Goal: Task Accomplishment & Management: Manage account settings

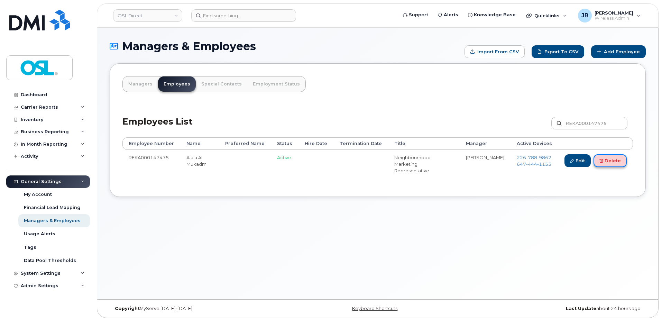
click at [617, 160] on link "Delete" at bounding box center [609, 160] width 33 height 13
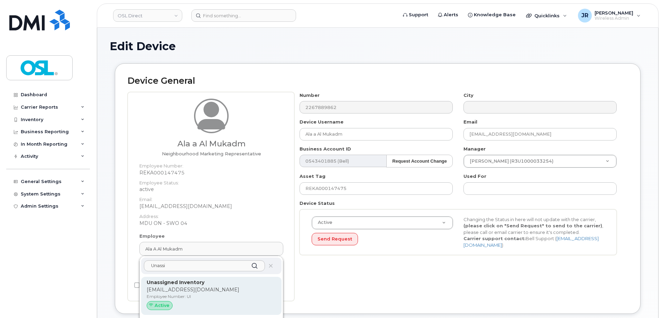
type input "Unassi"
click at [204, 286] on p "[EMAIL_ADDRESS][DOMAIN_NAME]" at bounding box center [211, 289] width 129 height 7
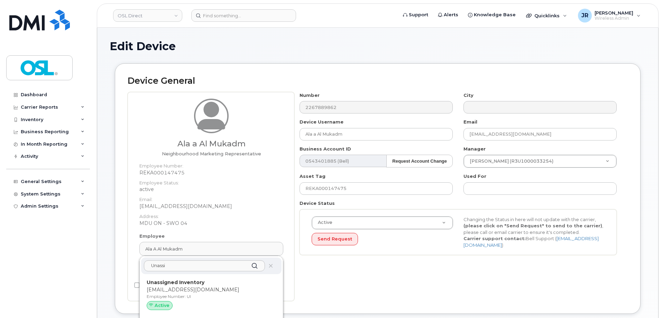
type input "UI"
type input "Unassigned Inventory"
type input "[EMAIL_ADDRESS][DOMAIN_NAME]"
type input "4724252"
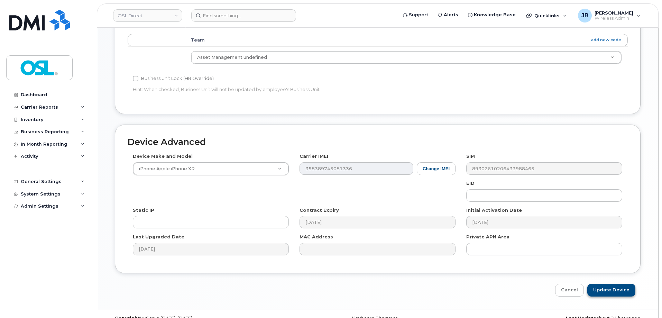
scroll to position [310, 0]
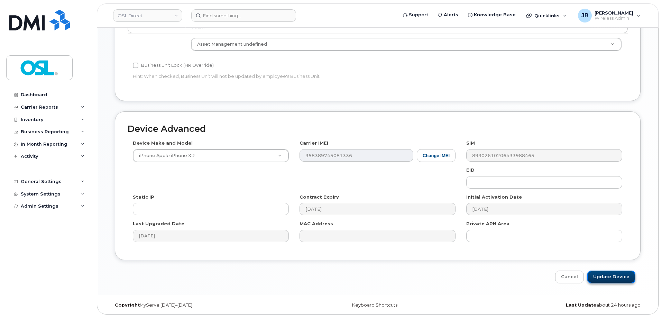
click at [620, 278] on input "Update Device" at bounding box center [611, 276] width 48 height 13
type input "Saving..."
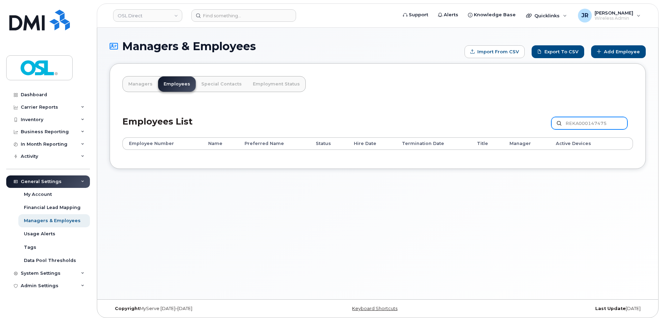
click at [580, 121] on input "REKA000147475" at bounding box center [589, 123] width 76 height 12
paste input "9918"
type input "REKA000149918"
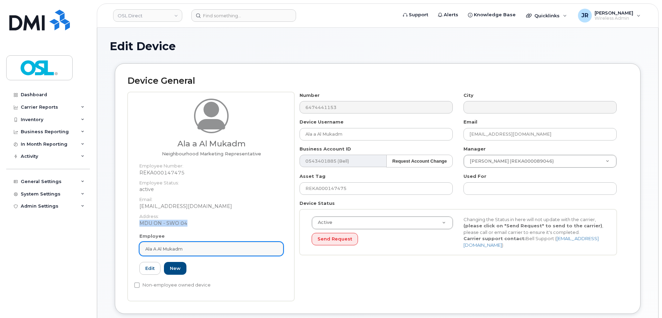
click at [196, 248] on div "Ala a Al Mukadm" at bounding box center [211, 248] width 132 height 7
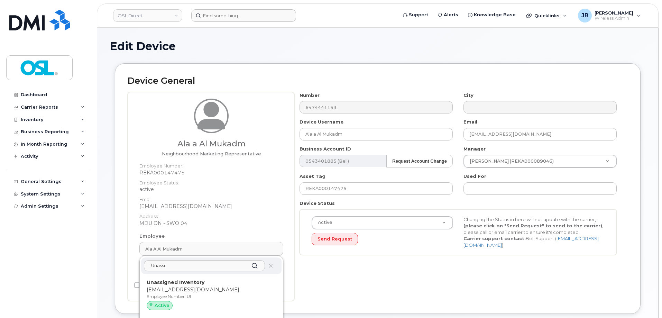
type input "Unassi"
click at [197, 281] on strong "Unassigned Inventory" at bounding box center [176, 282] width 58 height 6
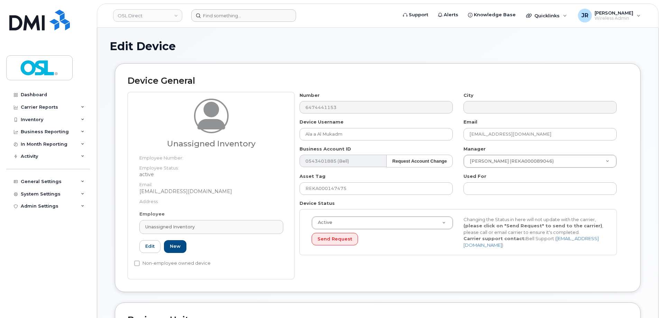
type input "UI"
type input "Unassigned Inventory"
type input "support@osldirect.com"
type input "4724252"
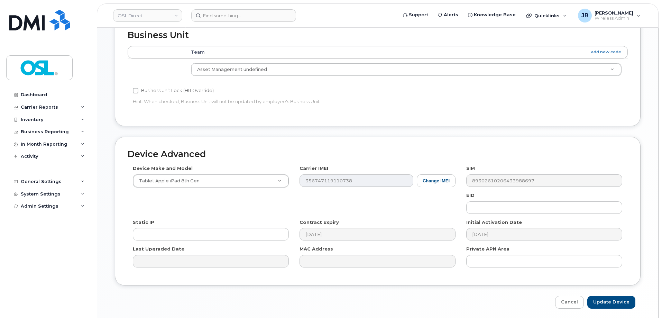
scroll to position [310, 0]
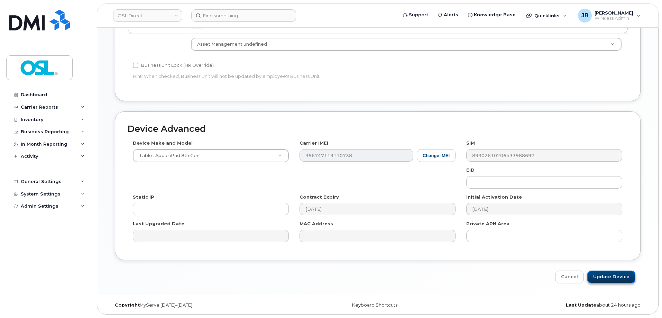
click at [630, 274] on input "Update Device" at bounding box center [611, 276] width 48 height 13
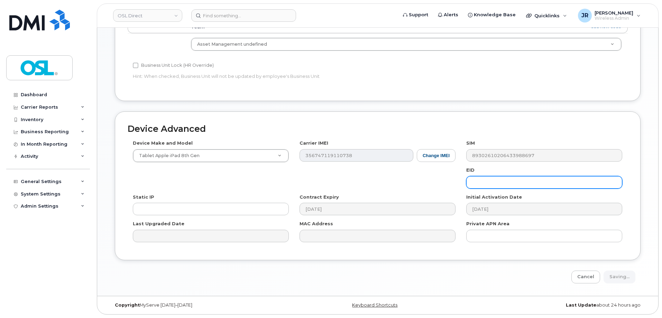
type input "Saving..."
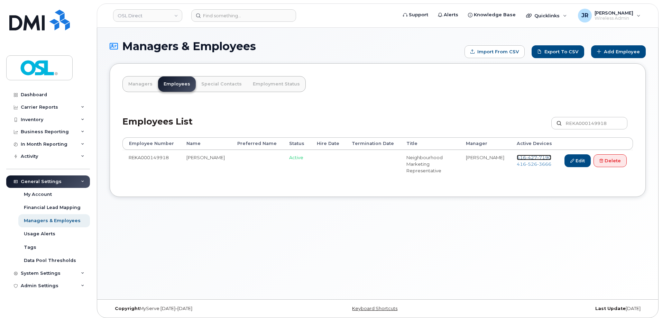
click at [526, 156] on span "427" at bounding box center [531, 158] width 11 height 6
click at [526, 166] on span "526" at bounding box center [531, 164] width 11 height 6
click at [603, 164] on link "Delete" at bounding box center [609, 160] width 33 height 13
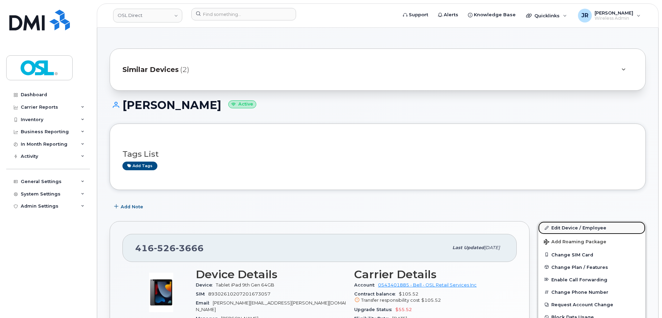
click at [565, 227] on link "Edit Device / Employee" at bounding box center [591, 227] width 107 height 12
click at [564, 227] on link "Edit Device / Employee" at bounding box center [591, 227] width 107 height 12
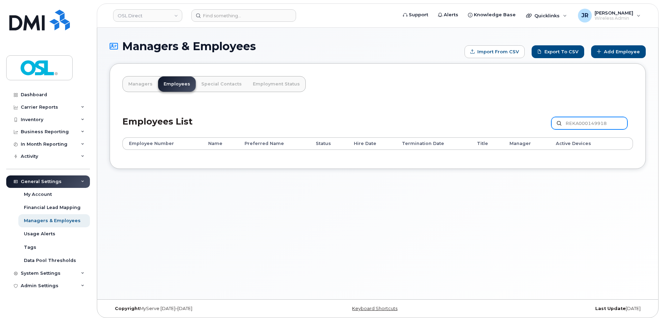
click at [584, 126] on input "REKA000149918" at bounding box center [589, 123] width 76 height 12
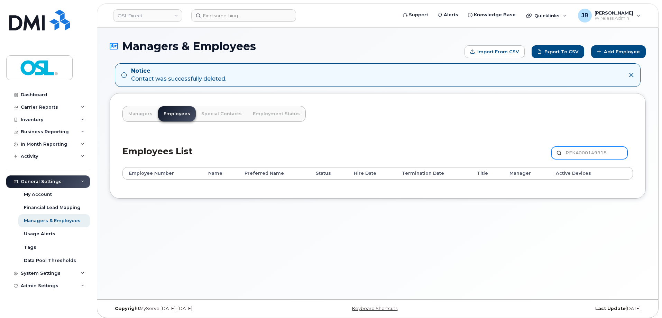
click at [592, 154] on input "REKA000149918" at bounding box center [589, 153] width 76 height 12
paste input "50860"
type input "REKA000150860"
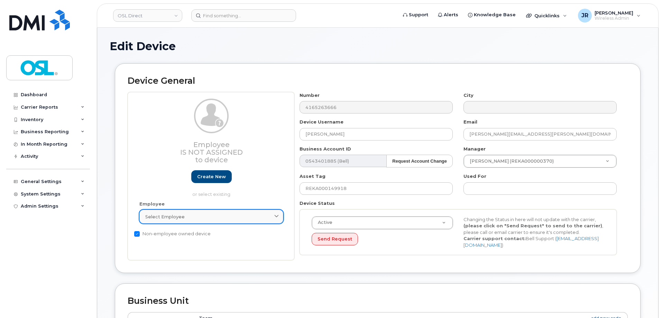
click at [215, 214] on div "Select employee" at bounding box center [211, 216] width 132 height 7
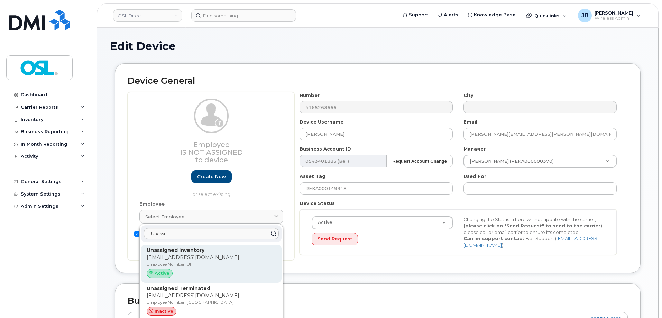
type input "Unassi"
click at [183, 249] on strong "Unassigned Inventory" at bounding box center [176, 250] width 58 height 6
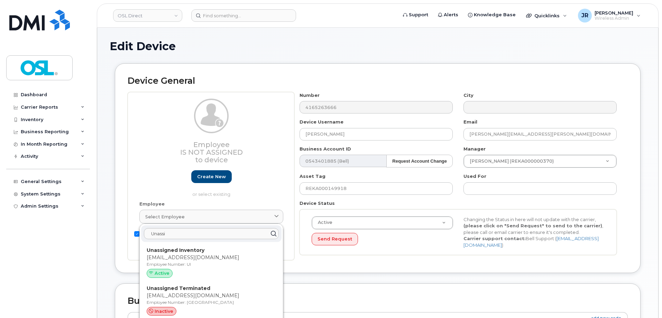
type input "UI"
type input "Unassigned Inventory"
type input "support@osldirect.com"
type input "4724252"
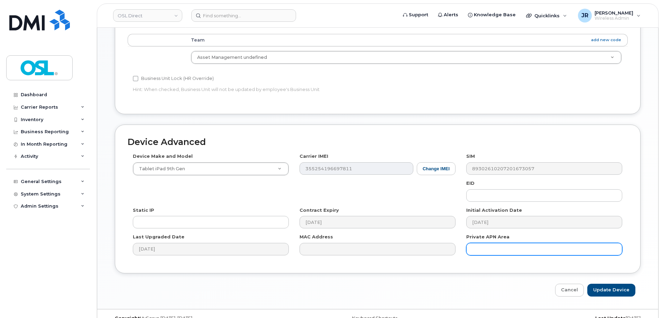
scroll to position [310, 0]
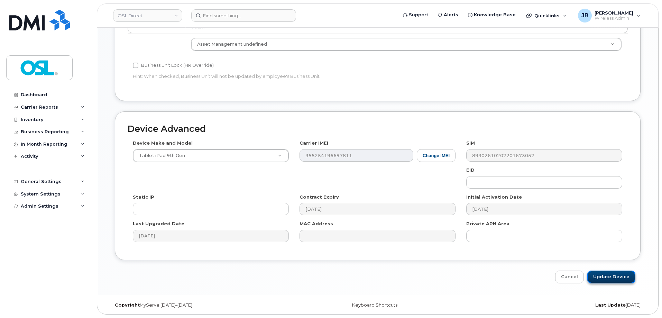
click at [603, 275] on input "Update Device" at bounding box center [611, 276] width 48 height 13
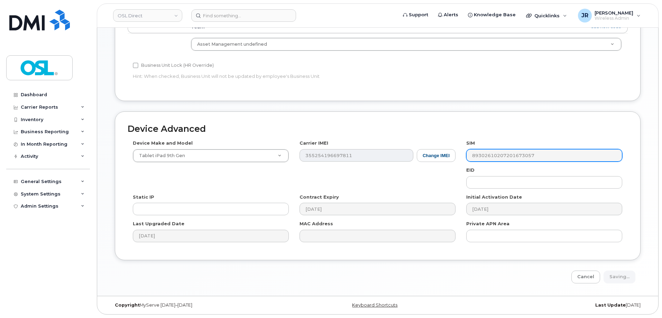
type input "Saving..."
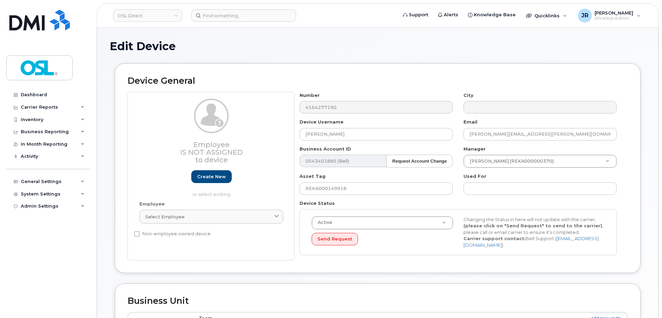
click at [233, 225] on div "Employee Select employee Type first three symbols or more" at bounding box center [211, 215] width 154 height 29
click at [237, 221] on link "Select employee" at bounding box center [211, 217] width 144 height 14
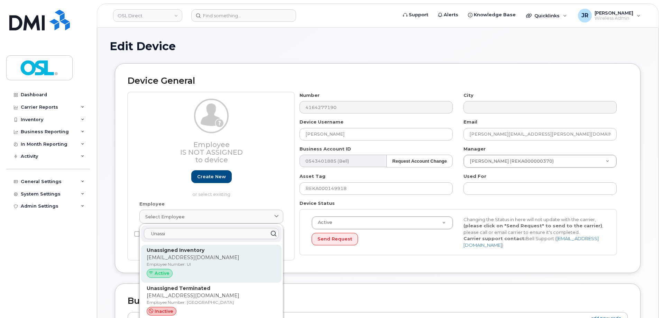
type input "Unassi"
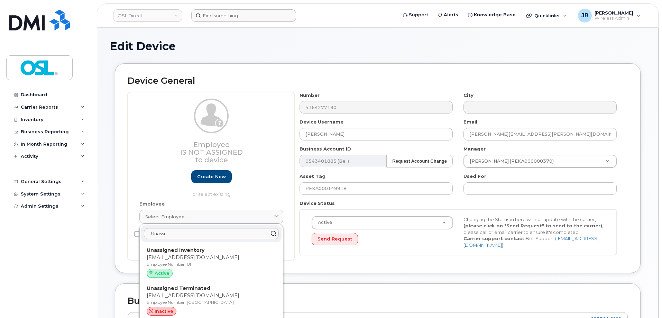
drag, startPoint x: 197, startPoint y: 256, endPoint x: 363, endPoint y: 21, distance: 287.2
click at [198, 256] on p "[EMAIL_ADDRESS][DOMAIN_NAME]" at bounding box center [211, 257] width 129 height 7
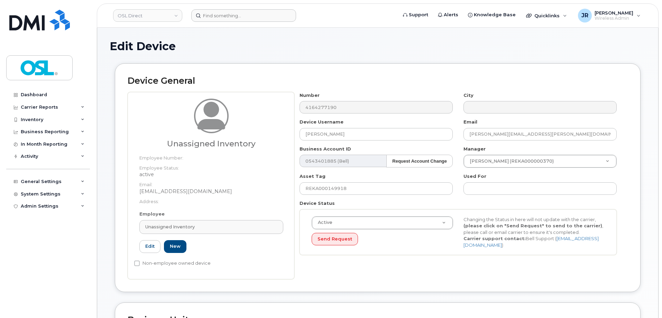
type input "UI"
type input "Unassigned Inventory"
type input "support@osldirect.com"
type input "4724252"
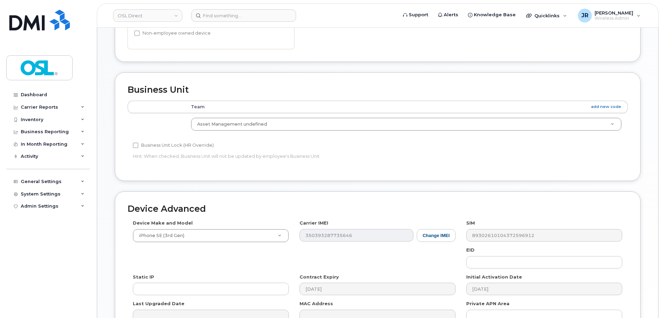
scroll to position [310, 0]
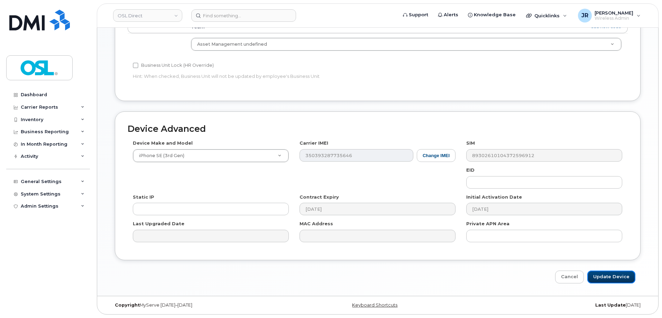
click at [611, 273] on input "Update Device" at bounding box center [611, 276] width 48 height 13
type input "Saving..."
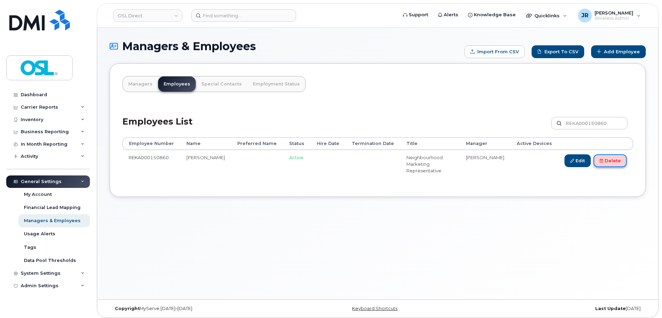
click at [610, 162] on link "Delete" at bounding box center [609, 160] width 33 height 13
